Goal: Register for event/course

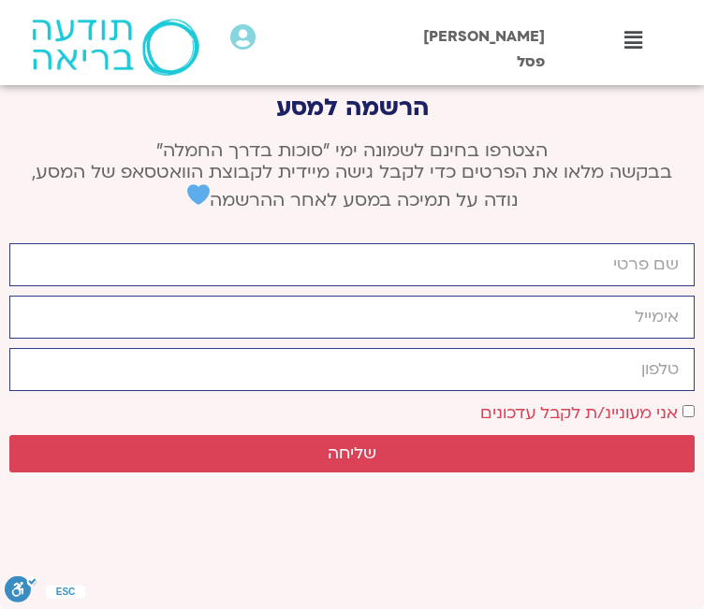
scroll to position [8701, 0]
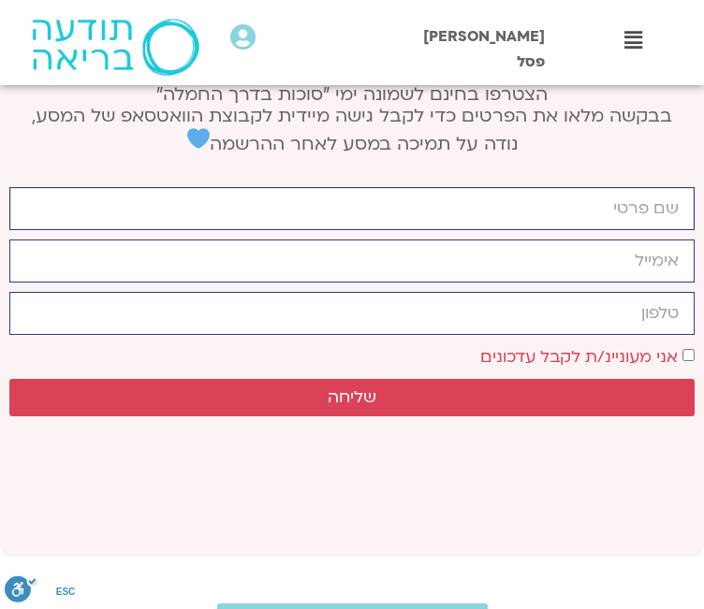
click at [652, 230] on input "firstname" at bounding box center [351, 208] width 685 height 43
type input "ציונה פסל"
click at [589, 283] on input "email" at bounding box center [351, 261] width 685 height 43
type input "[EMAIL_ADDRESS][DOMAIN_NAME]"
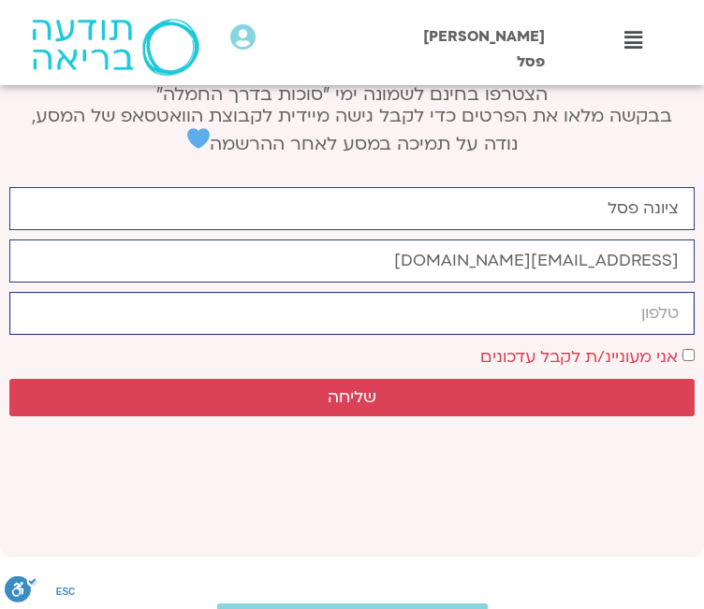
type input "0544867226"
click at [327, 388] on span "שליחה" at bounding box center [351, 397] width 49 height 19
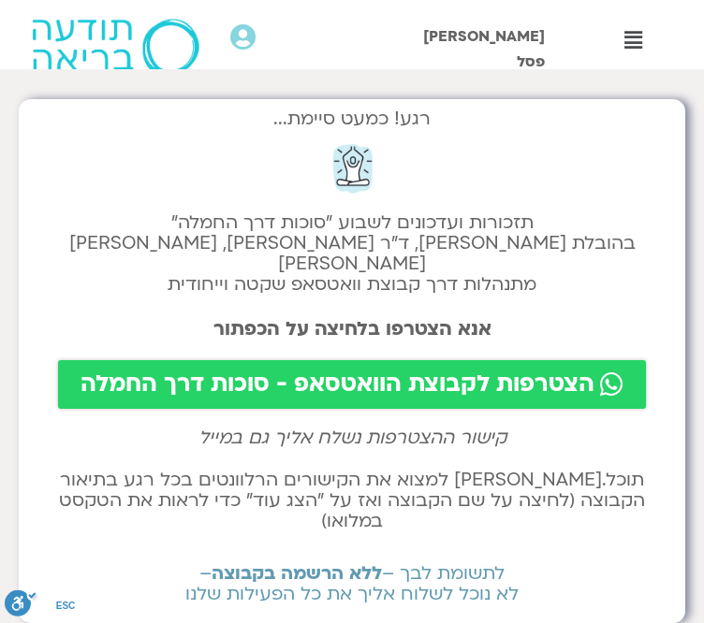
click at [384, 398] on span "הצטרפות לקבוצת הוואטסאפ - סוכות דרך החמלה" at bounding box center [337, 384] width 514 height 26
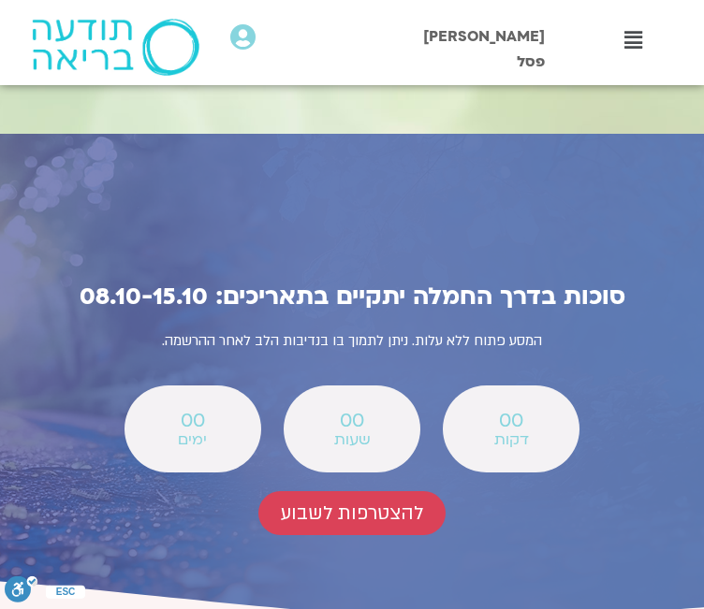
scroll to position [8139, 0]
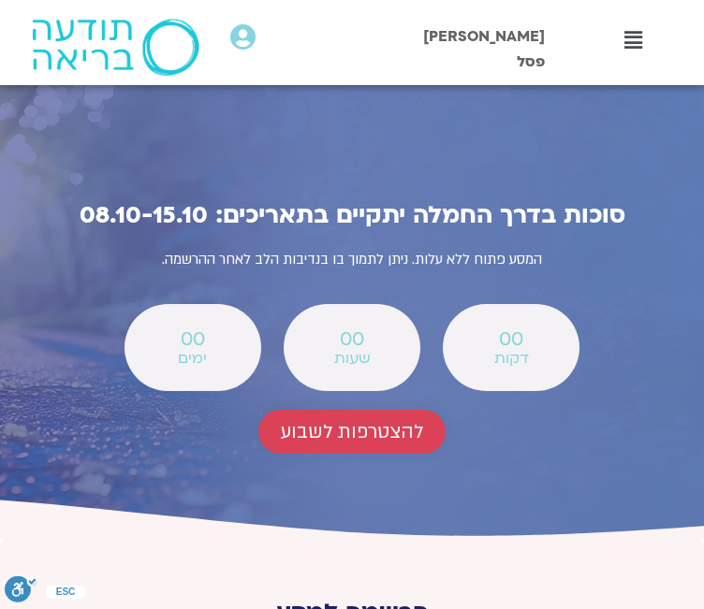
click at [323, 421] on span "להצטרפות לשבוע" at bounding box center [352, 432] width 142 height 22
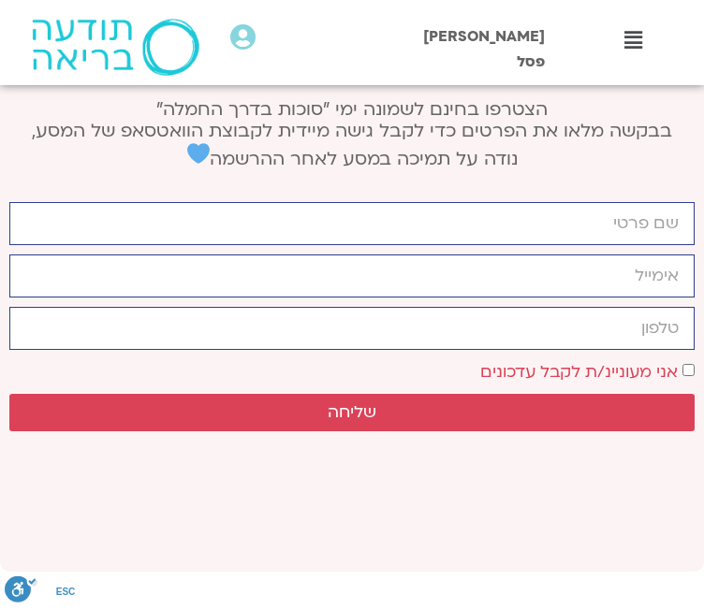
scroll to position [8745, 0]
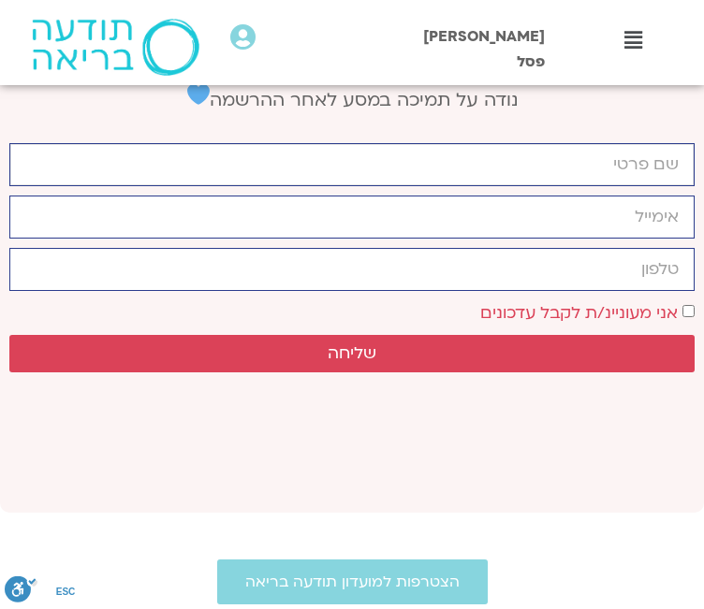
click at [640, 186] on input "firstname" at bounding box center [351, 164] width 685 height 43
type input "ציונה פסל"
type input "[EMAIL_ADDRESS][DOMAIN_NAME]"
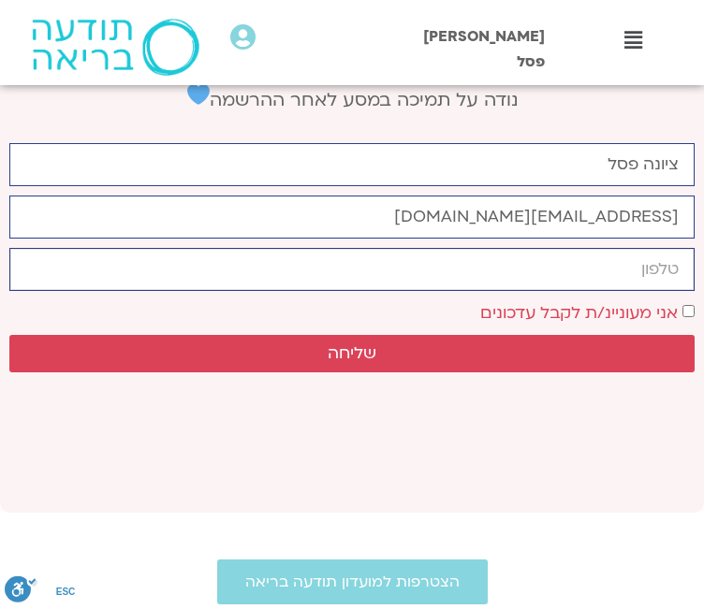
type input "0544867226"
click at [327, 344] on span "שליחה" at bounding box center [351, 353] width 49 height 19
click at [0, 0] on span "יצירת קשר" at bounding box center [0, 0] width 0 height 0
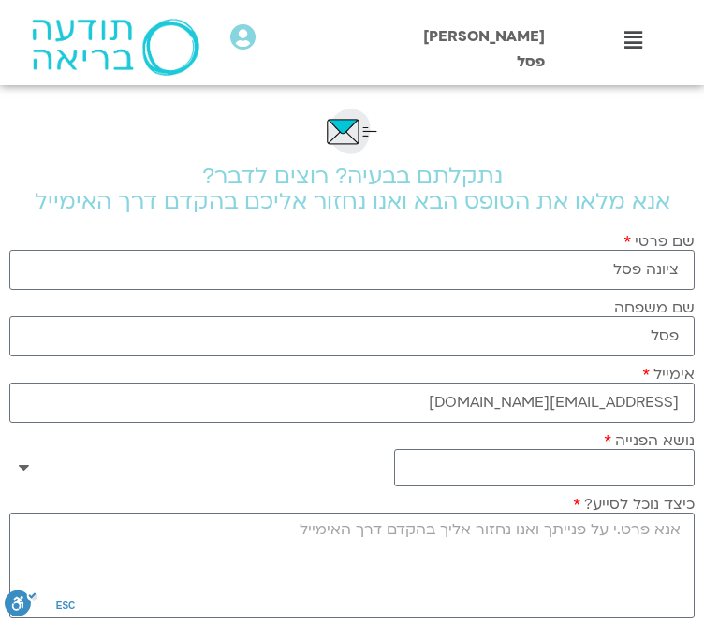
click at [0, 0] on link ".st0{fill:#FFFFFF;} יצירת קשר" at bounding box center [0, 0] width 0 height 0
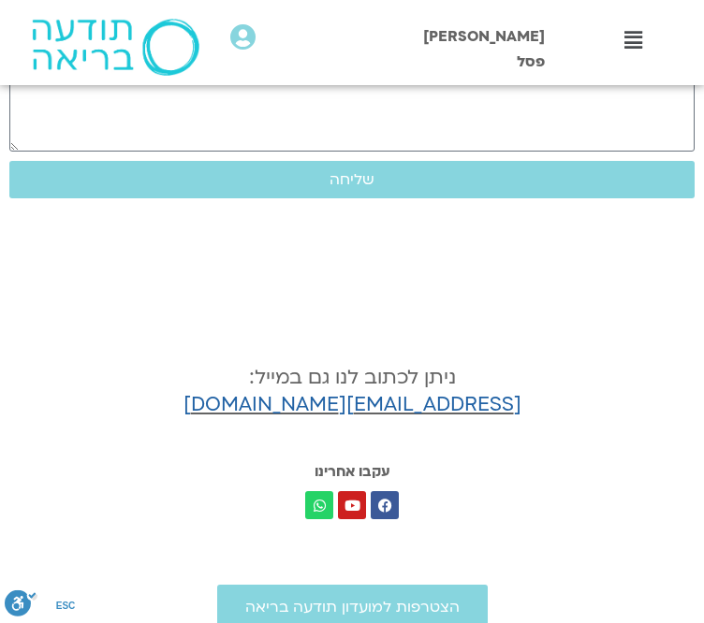
scroll to position [561, 0]
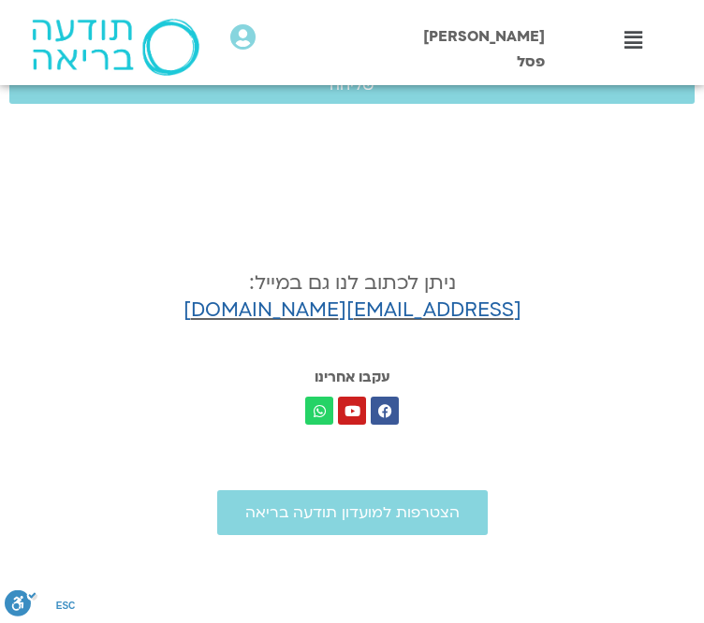
click at [0, 0] on span "יצירת קשר" at bounding box center [0, 0] width 0 height 0
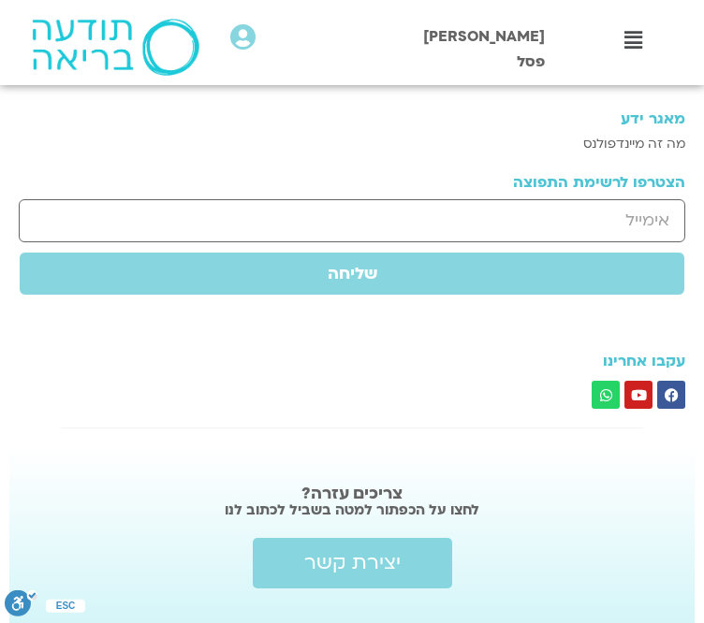
scroll to position [1378, 0]
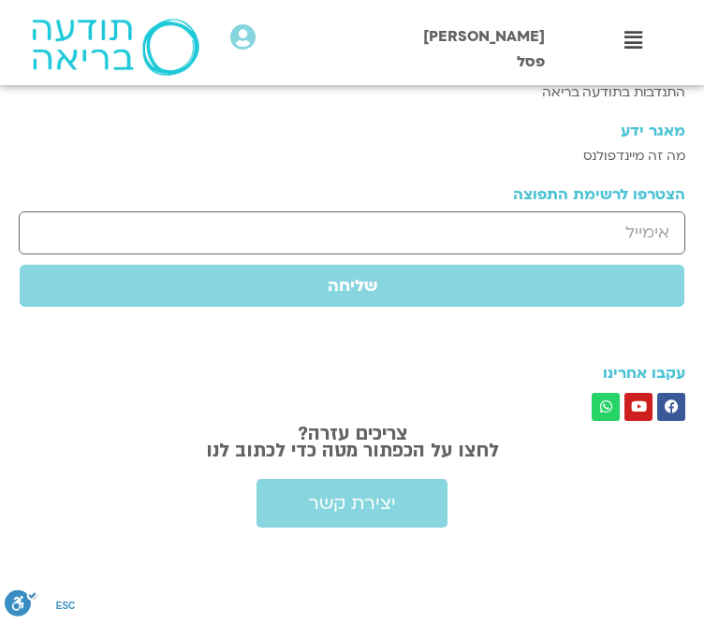
scroll to position [2133, 0]
click at [0, 0] on button "play_arrow" at bounding box center [0, 0] width 0 height 0
click at [0, 0] on div "לימוד של טארה לפתיחת השבוע" at bounding box center [0, 0] width 0 height 0
type input "30.033158"
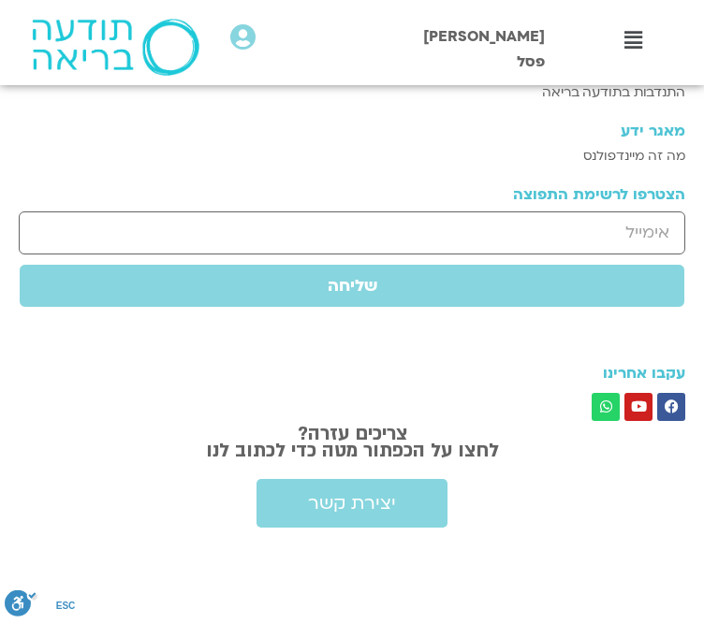
scroll to position [1917, 0]
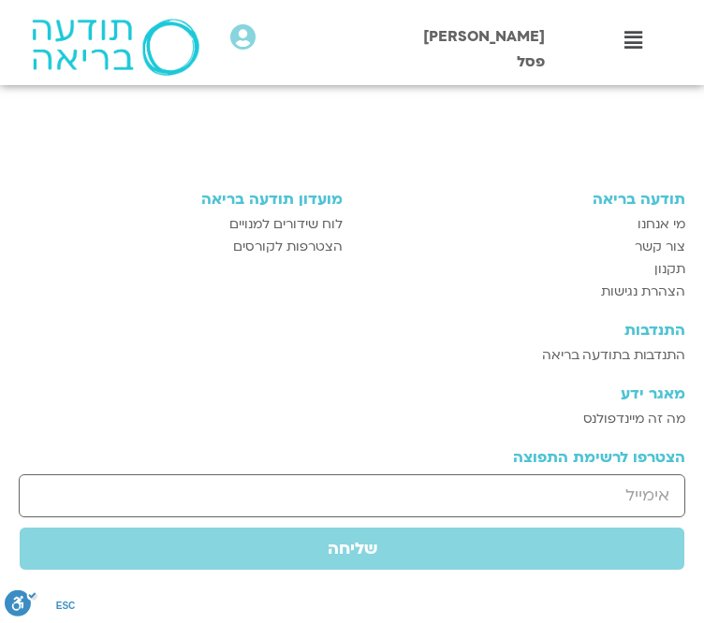
scroll to position [1448, 0]
